Goal: Task Accomplishment & Management: Complete application form

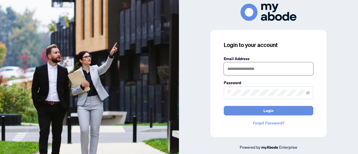
type input "**********"
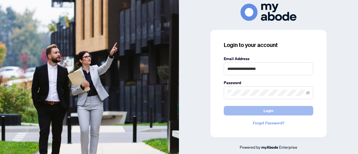
click at [272, 108] on span "Login" at bounding box center [268, 110] width 10 height 9
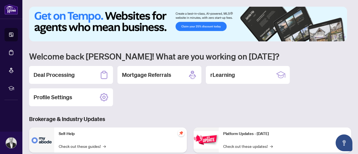
click at [69, 72] on h2 "Deal Processing" at bounding box center [54, 75] width 41 height 8
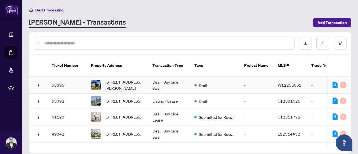
click at [212, 85] on td "Draft" at bounding box center [215, 85] width 50 height 17
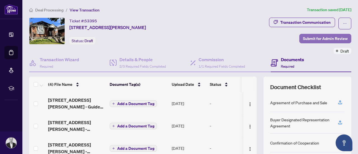
click at [316, 40] on span "Submit for Admin Review" at bounding box center [325, 38] width 45 height 9
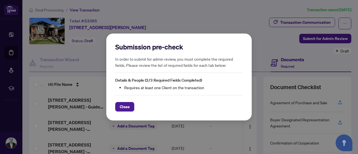
click at [99, 60] on div "Submission pre-check In order to submit for admin review, you must complete the…" at bounding box center [179, 77] width 358 height 154
click at [126, 111] on span "Close" at bounding box center [125, 106] width 10 height 9
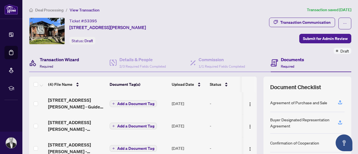
click at [52, 64] on span "Required" at bounding box center [46, 66] width 13 height 4
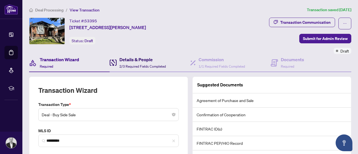
click at [138, 62] on h4 "Details & People" at bounding box center [142, 59] width 46 height 7
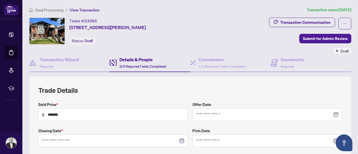
type input "**********"
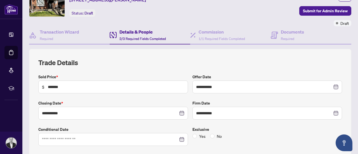
scroll to position [28, 0]
click at [64, 111] on input "**********" at bounding box center [110, 113] width 136 height 6
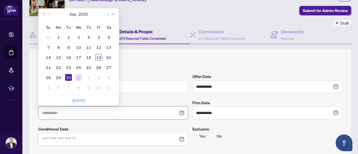
type input "**********"
click at [78, 77] on div "1" at bounding box center [78, 77] width 7 height 7
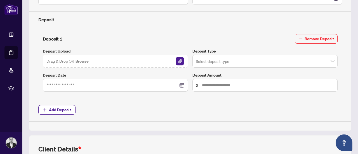
scroll to position [195, 0]
click at [180, 62] on img "button" at bounding box center [179, 61] width 8 height 8
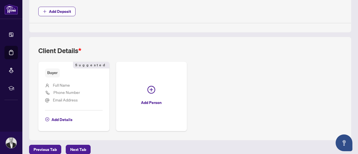
scroll to position [297, 0]
click at [74, 145] on span "Next Tab" at bounding box center [78, 149] width 16 height 9
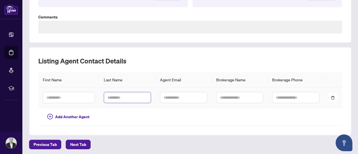
scroll to position [212, 0]
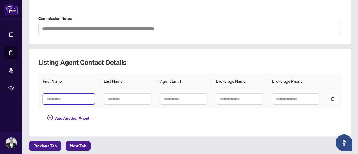
click at [56, 97] on input "text" at bounding box center [69, 98] width 52 height 11
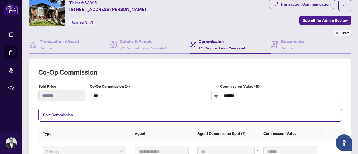
scroll to position [0, 0]
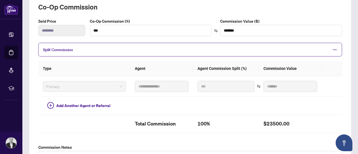
scroll to position [83, 0]
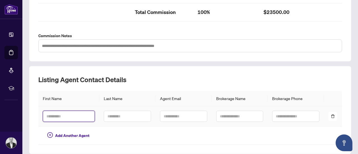
click at [58, 116] on input "text" at bounding box center [69, 116] width 52 height 11
type input "******"
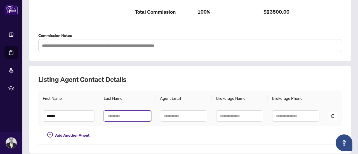
click at [128, 115] on input "text" at bounding box center [127, 115] width 47 height 11
type input "*********"
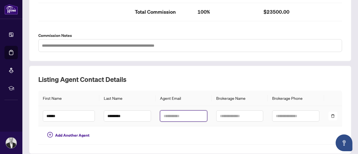
click at [187, 118] on input "text" at bounding box center [183, 115] width 47 height 11
paste input "**********"
type input "**********"
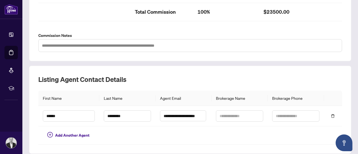
scroll to position [0, 0]
click at [227, 113] on input "text" at bounding box center [239, 115] width 47 height 11
paste input "**********"
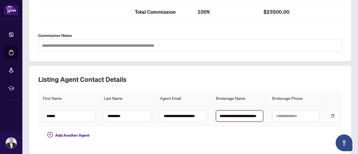
scroll to position [0, 8]
type input "**********"
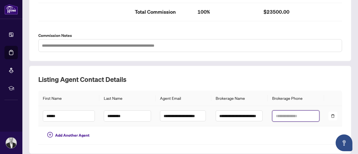
click at [290, 117] on input "text" at bounding box center [295, 115] width 47 height 11
paste input "**********"
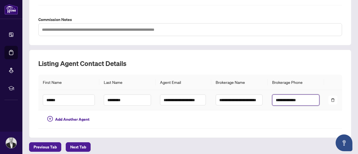
scroll to position [212, 0]
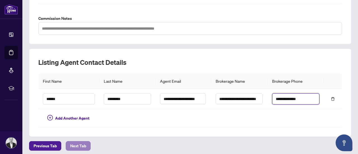
type input "**********"
click at [80, 143] on span "Next Tab" at bounding box center [78, 145] width 16 height 9
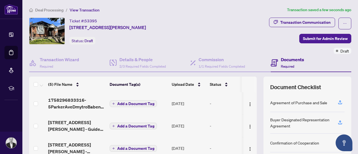
click at [288, 58] on h4 "Documents" at bounding box center [291, 59] width 23 height 7
click at [284, 59] on h4 "Documents" at bounding box center [291, 59] width 23 height 7
click at [313, 37] on span "Submit for Admin Review" at bounding box center [325, 38] width 45 height 9
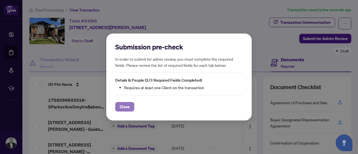
click at [126, 106] on span "Close" at bounding box center [125, 106] width 10 height 9
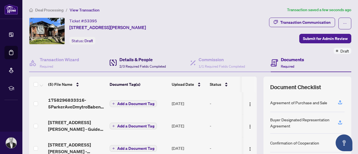
click at [130, 65] on span "2/3 Required Fields Completed" at bounding box center [142, 66] width 46 height 4
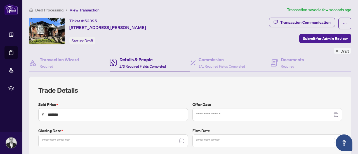
type input "**********"
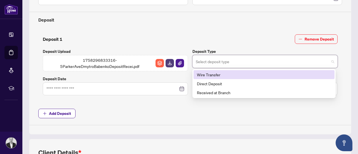
click at [207, 58] on input "search" at bounding box center [262, 62] width 133 height 12
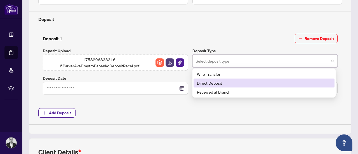
click at [213, 82] on div "Direct Deposit" at bounding box center [264, 83] width 134 height 6
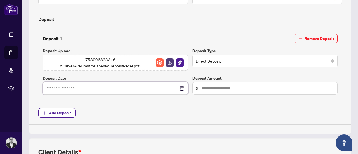
click at [109, 87] on input at bounding box center [112, 88] width 132 height 6
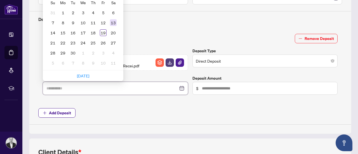
type input "**********"
click at [113, 19] on div "13" at bounding box center [113, 22] width 7 height 7
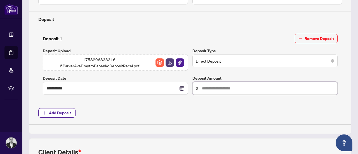
click at [218, 85] on input "text" at bounding box center [268, 88] width 132 height 6
type input "*******"
click at [210, 108] on span "Add Deposit" at bounding box center [189, 112] width 303 height 9
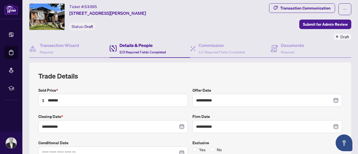
click at [316, 18] on div "Transaction Communication Submit for Admin Review Draft" at bounding box center [279, 21] width 142 height 36
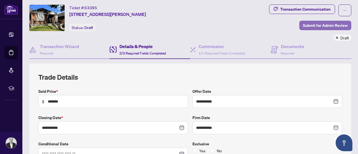
scroll to position [13, 0]
click at [317, 25] on span "Submit for Admin Review" at bounding box center [325, 25] width 45 height 9
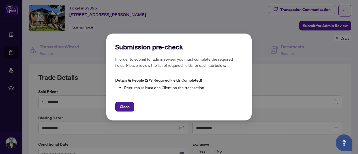
click at [128, 108] on span "Close" at bounding box center [125, 106] width 10 height 9
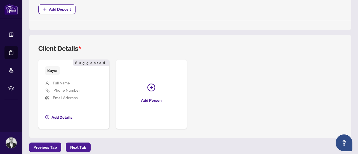
scroll to position [300, 0]
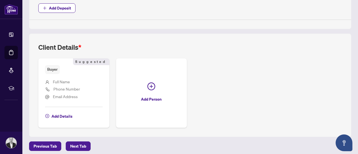
click at [68, 79] on span "Full Name" at bounding box center [61, 81] width 17 height 5
click at [70, 79] on span "Full Name" at bounding box center [61, 81] width 17 height 5
click at [66, 81] on span "Full Name" at bounding box center [61, 81] width 17 height 6
click at [65, 81] on span "Full Name" at bounding box center [61, 81] width 17 height 5
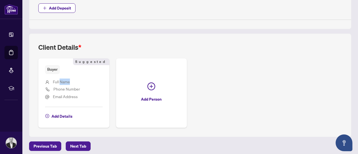
click at [62, 79] on span "Full Name" at bounding box center [61, 81] width 17 height 5
click at [54, 69] on span "Buyer" at bounding box center [52, 69] width 15 height 9
click at [52, 65] on span "Buyer" at bounding box center [52, 69] width 15 height 9
click at [65, 113] on span "Add Details" at bounding box center [61, 116] width 21 height 9
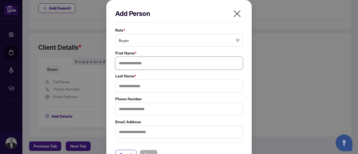
click at [147, 62] on input "text" at bounding box center [178, 63] width 127 height 13
type input "******"
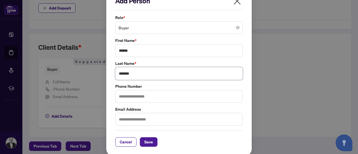
scroll to position [13, 0]
type input "*******"
click at [144, 141] on span "Save" at bounding box center [148, 141] width 9 height 9
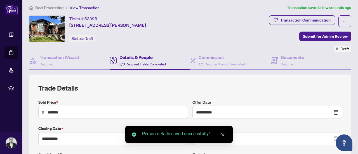
scroll to position [0, 0]
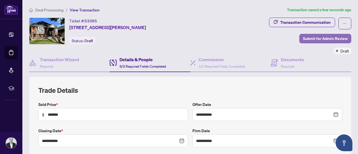
click at [322, 41] on span "Submit for Admin Review" at bounding box center [325, 38] width 45 height 9
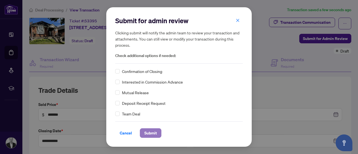
click at [150, 131] on span "Submit" at bounding box center [150, 132] width 13 height 9
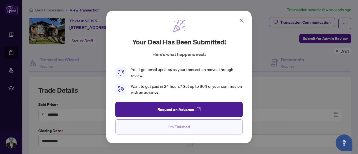
click at [191, 129] on button "I'm Finished" at bounding box center [178, 126] width 127 height 15
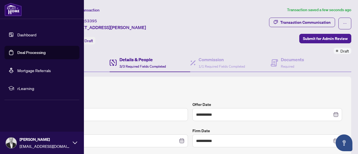
click at [0, 0] on div at bounding box center [0, 0] width 0 height 0
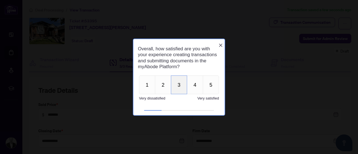
click at [179, 89] on button "3" at bounding box center [179, 84] width 16 height 19
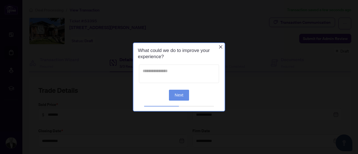
click at [176, 77] on textarea at bounding box center [179, 74] width 80 height 18
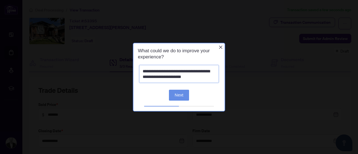
type textarea "**********"
click at [174, 96] on button "Next" at bounding box center [179, 94] width 20 height 11
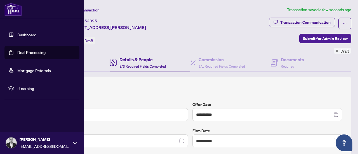
click at [9, 27] on li "Dashboard Deal Processing Mortgage Referrals rLearning" at bounding box center [41, 61] width 75 height 76
click at [17, 34] on link "Dashboard" at bounding box center [26, 34] width 19 height 5
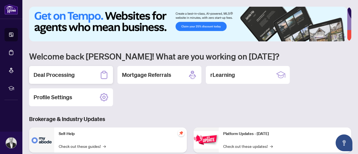
click at [67, 77] on h2 "Deal Processing" at bounding box center [54, 75] width 41 height 8
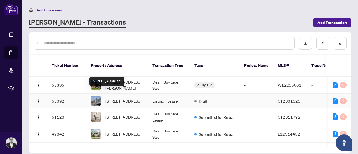
click at [135, 98] on span "1902-25 Capreol Crt, Toronto, Ontario M5V 3Z7, Canada" at bounding box center [123, 101] width 36 height 6
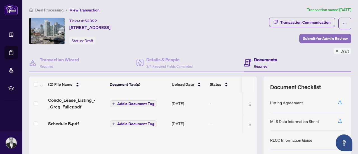
click at [311, 38] on span "Submit for Admin Review" at bounding box center [325, 38] width 45 height 9
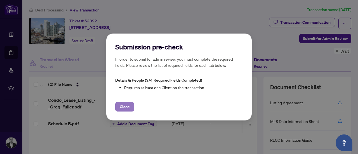
click at [123, 106] on span "Close" at bounding box center [125, 106] width 10 height 9
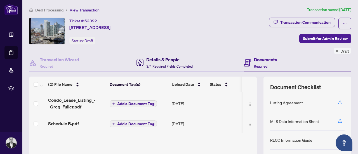
click at [157, 65] on span "3/4 Required Fields Completed" at bounding box center [169, 66] width 46 height 4
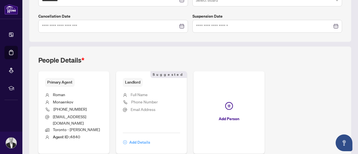
scroll to position [167, 0]
click at [150, 137] on span "Add Details" at bounding box center [139, 141] width 21 height 9
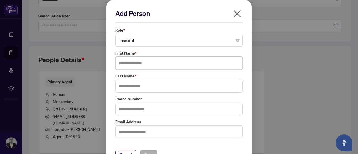
click at [144, 63] on input "text" at bounding box center [178, 63] width 127 height 13
type input "****"
click at [146, 85] on input "text" at bounding box center [178, 86] width 127 height 13
type input "******"
click at [147, 151] on span "Save" at bounding box center [148, 154] width 9 height 9
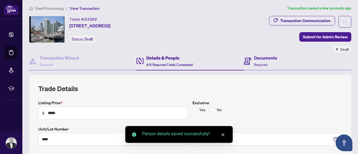
scroll to position [0, 0]
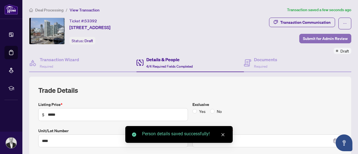
click at [305, 36] on span "Submit for Admin Review" at bounding box center [325, 38] width 45 height 9
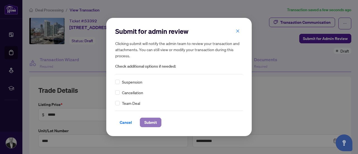
click at [153, 122] on span "Submit" at bounding box center [150, 122] width 13 height 9
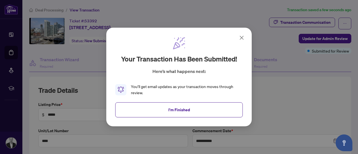
click at [163, 110] on button "I'm Finished" at bounding box center [178, 109] width 127 height 15
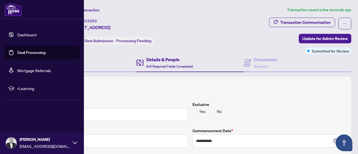
click at [17, 32] on link "Dashboard" at bounding box center [26, 34] width 19 height 5
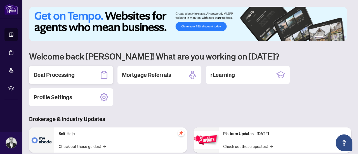
click at [78, 70] on div "Deal Processing" at bounding box center [71, 75] width 84 height 18
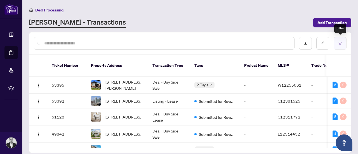
click at [340, 43] on icon "filter" at bounding box center [339, 43] width 3 height 3
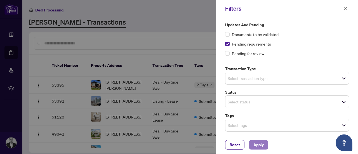
click at [254, 141] on span "Apply" at bounding box center [258, 144] width 10 height 9
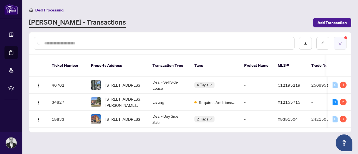
click at [337, 44] on button "button" at bounding box center [339, 43] width 13 height 13
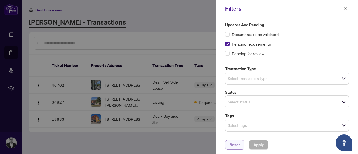
click at [236, 144] on span "Reset" at bounding box center [234, 144] width 10 height 9
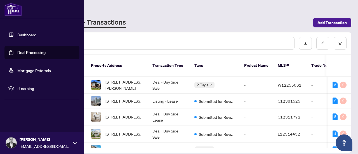
click at [27, 35] on link "Dashboard" at bounding box center [26, 34] width 19 height 5
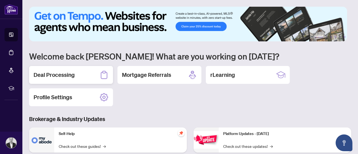
click at [71, 69] on div "Deal Processing" at bounding box center [71, 75] width 84 height 18
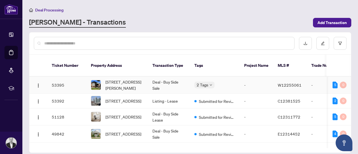
click at [214, 82] on div "2 Tags" at bounding box center [204, 85] width 20 height 6
click at [185, 32] on div at bounding box center [189, 43] width 321 height 22
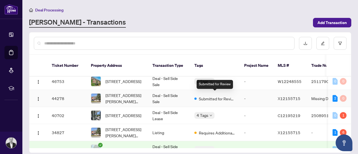
scroll to position [84, 0]
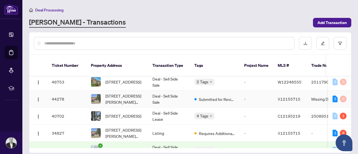
click at [225, 96] on span "Submitted for Review" at bounding box center [217, 99] width 36 height 6
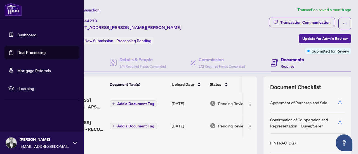
click at [34, 35] on link "Dashboard" at bounding box center [26, 34] width 19 height 5
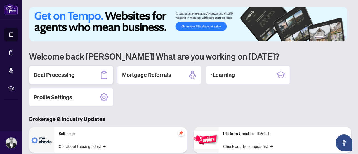
click at [73, 79] on div "Deal Processing" at bounding box center [71, 75] width 84 height 18
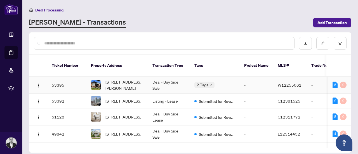
click at [209, 79] on body "Dashboard Deal Processing Mortgage Referrals rLearning Roman Monaenkov info@rom…" at bounding box center [179, 77] width 358 height 154
click at [210, 54] on div "Ticket Number Property Address Transaction Type Tags Project Name MLS # Trade N…" at bounding box center [189, 103] width 321 height 98
click at [210, 77] on body "Dashboard Deal Processing Mortgage Referrals rLearning Roman Monaenkov info@rom…" at bounding box center [179, 77] width 358 height 154
